Goal: Information Seeking & Learning: Learn about a topic

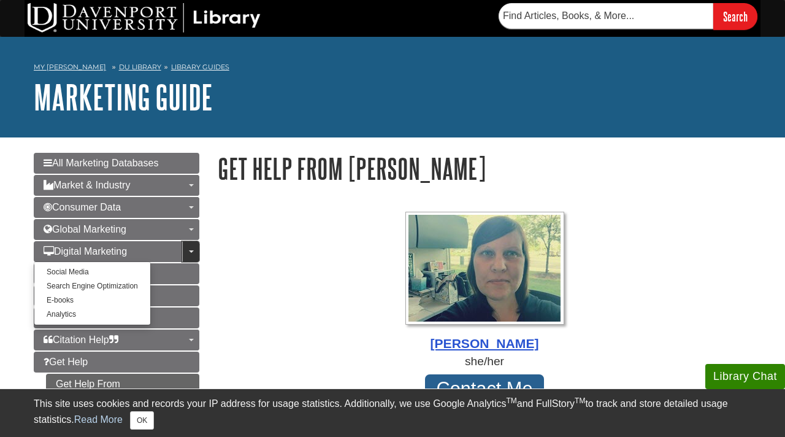
click at [188, 255] on link "Toggle Dropdown" at bounding box center [190, 251] width 17 height 21
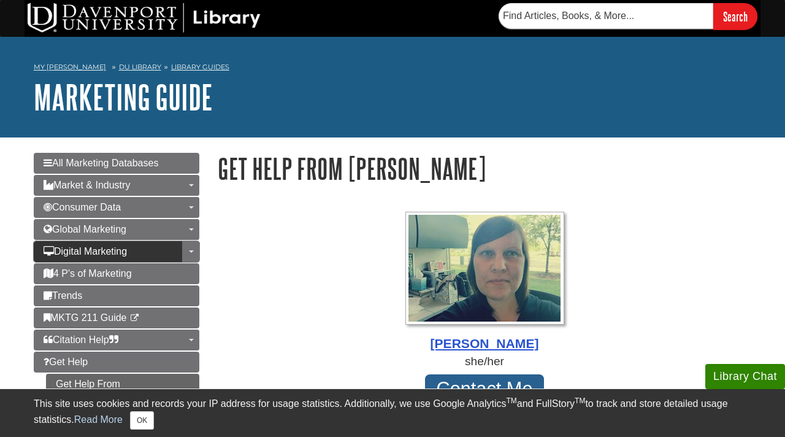
click at [174, 253] on link "Digital Marketing" at bounding box center [117, 251] width 166 height 21
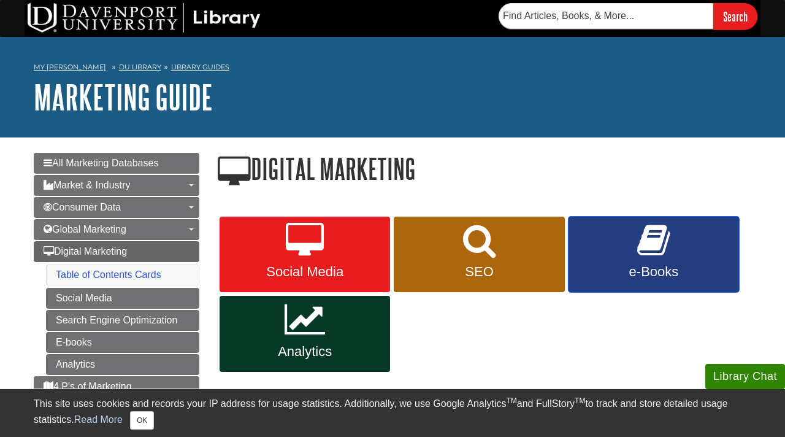
click at [642, 252] on icon at bounding box center [653, 241] width 33 height 36
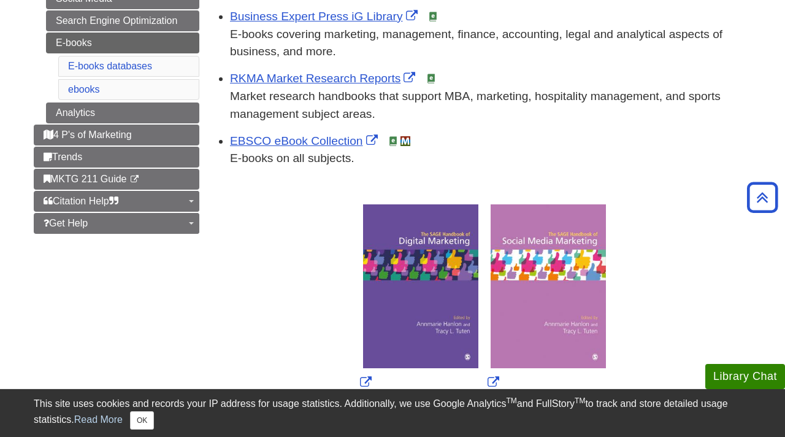
scroll to position [272, 0]
